Goal: Task Accomplishment & Management: Manage account settings

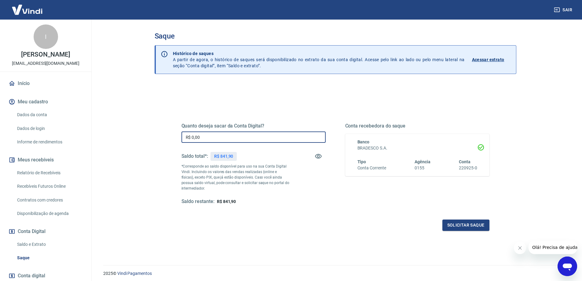
click at [245, 134] on input "R$ 0,00" at bounding box center [254, 136] width 144 height 11
type input "R$ 841,90"
click at [457, 220] on button "Solicitar saque" at bounding box center [466, 225] width 47 height 11
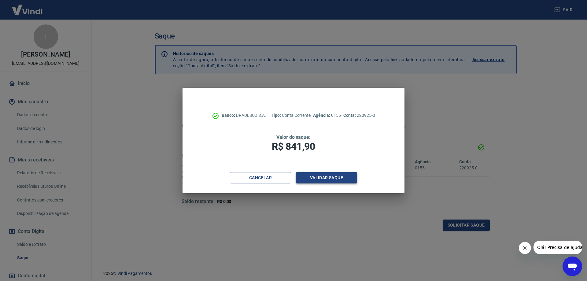
click at [338, 176] on button "Validar saque" at bounding box center [326, 177] width 61 height 11
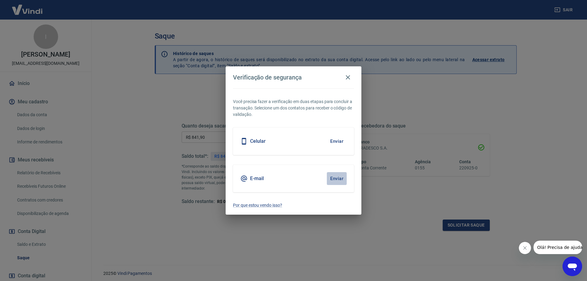
click at [339, 177] on button "Enviar" at bounding box center [337, 178] width 20 height 13
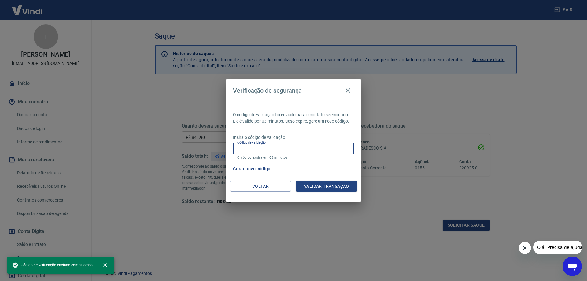
click at [283, 146] on input "Código de validação" at bounding box center [293, 148] width 121 height 11
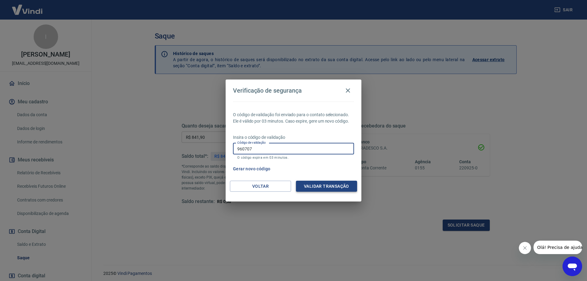
type input "960707"
click at [330, 189] on button "Validar transação" at bounding box center [326, 186] width 61 height 11
